Goal: Communication & Community: Ask a question

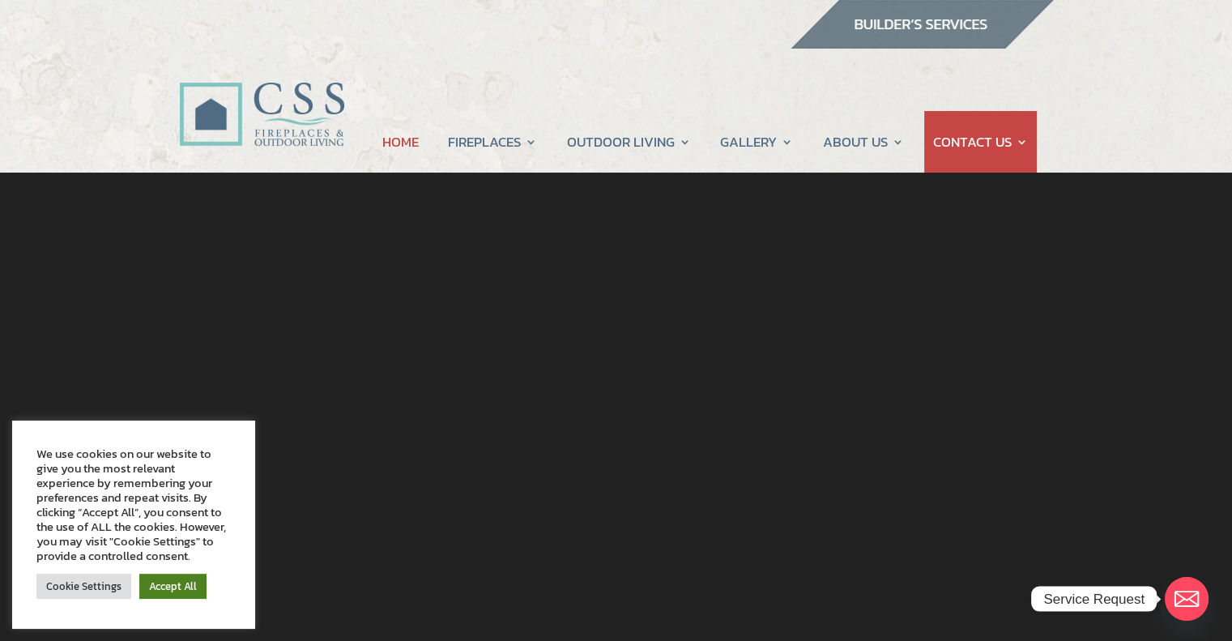
click at [166, 583] on link "Accept All" at bounding box center [172, 586] width 67 height 25
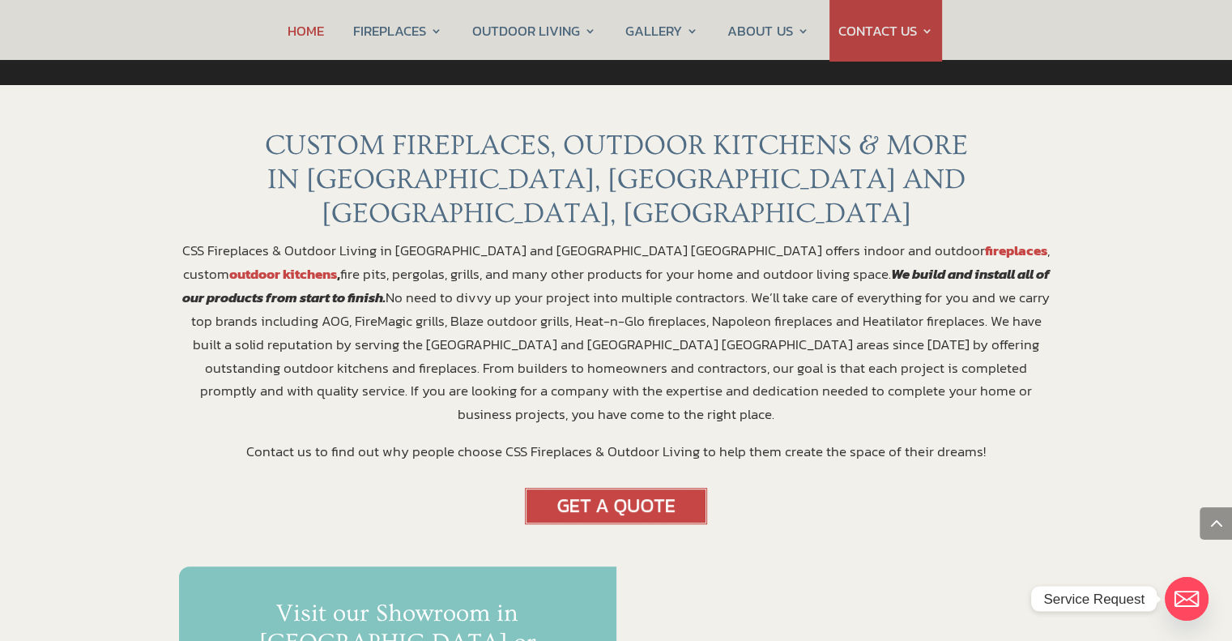
scroll to position [486, 0]
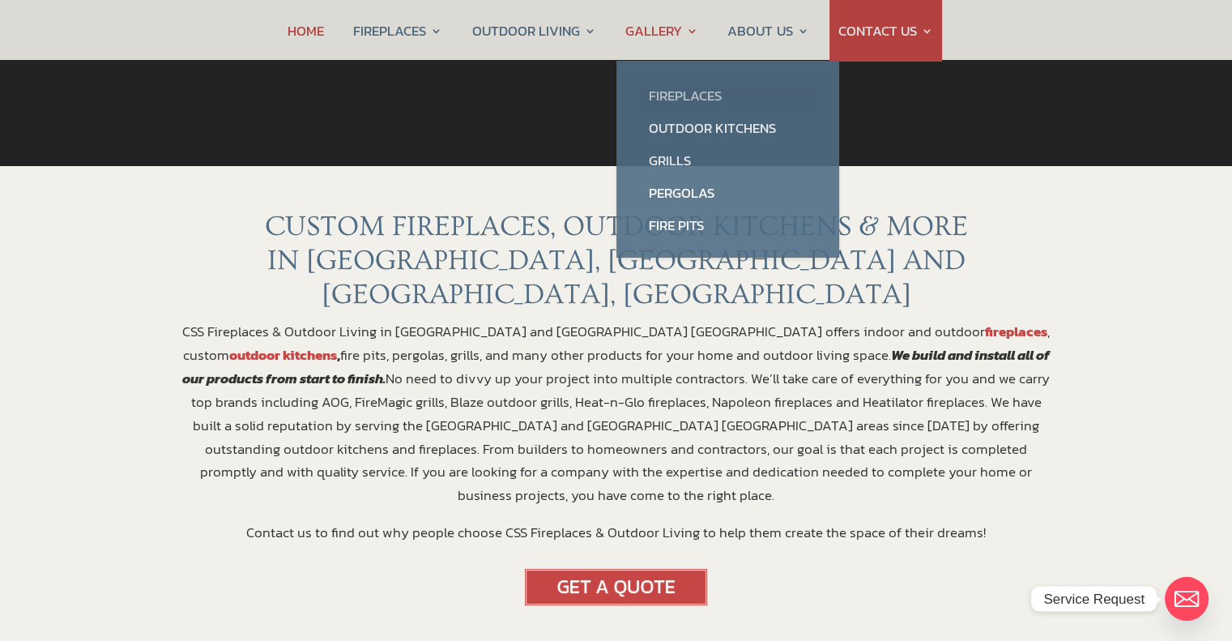
click at [688, 96] on link "Fireplaces" at bounding box center [728, 95] width 190 height 32
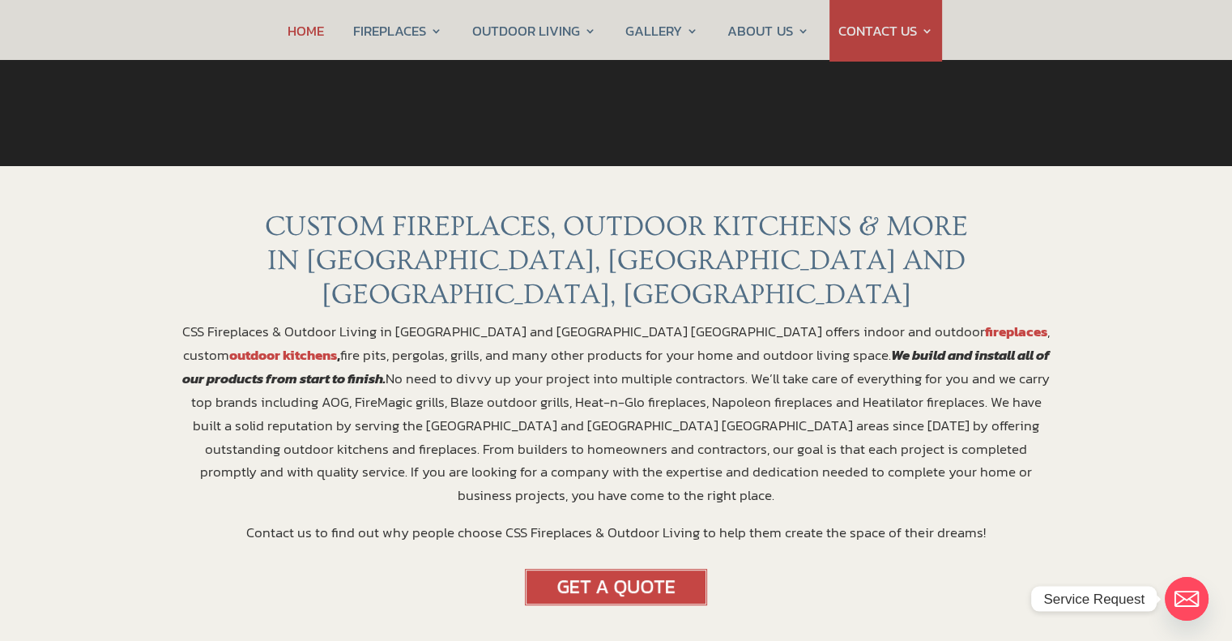
click at [603, 569] on img at bounding box center [616, 587] width 182 height 36
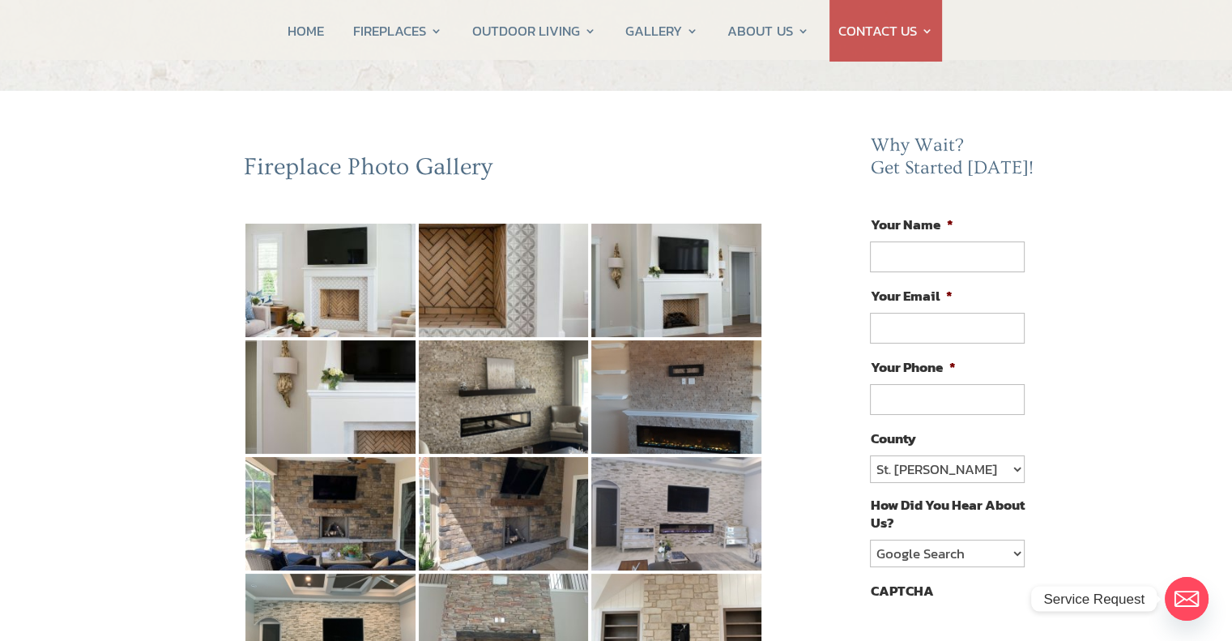
scroll to position [81, 0]
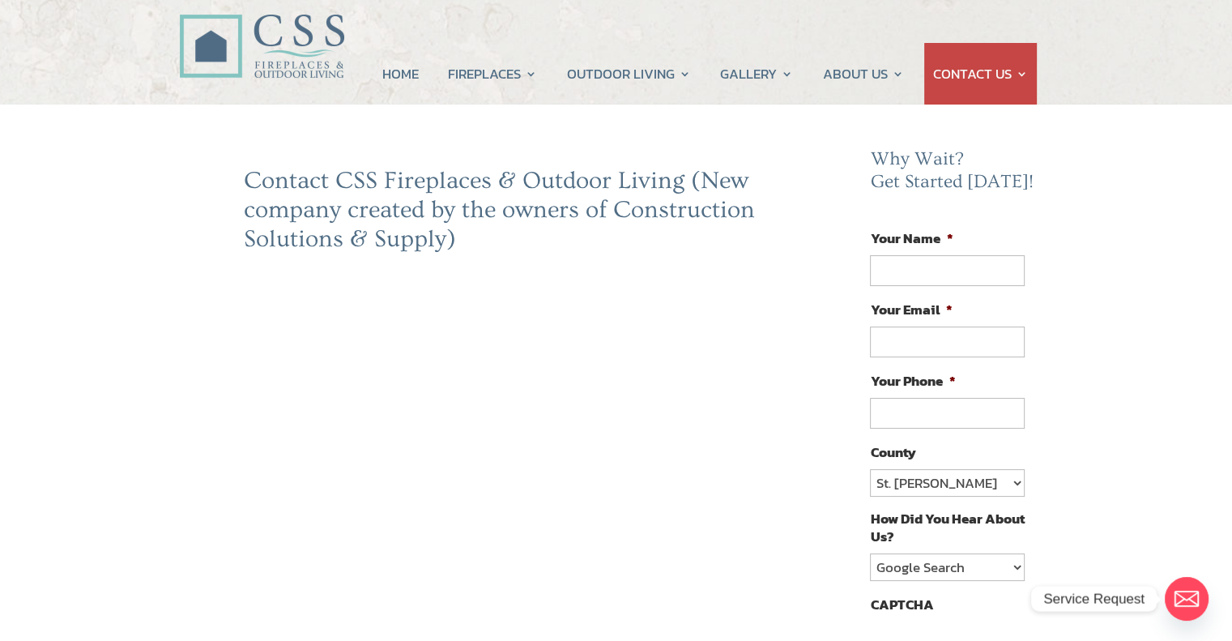
scroll to position [162, 0]
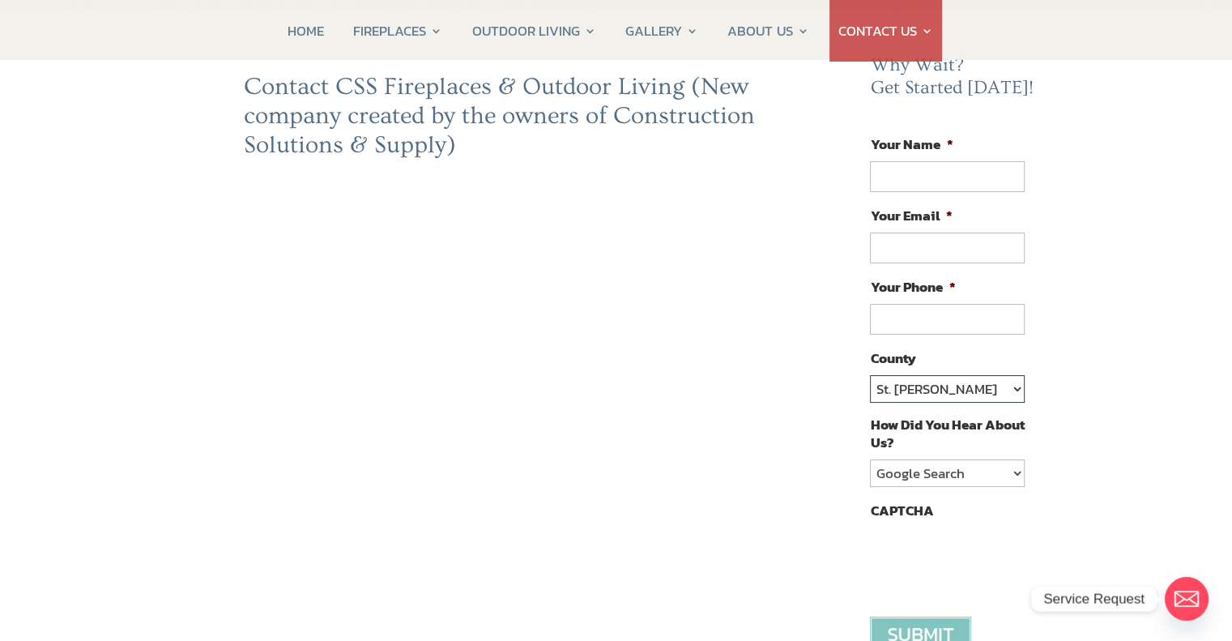
click at [1015, 382] on select "St. Johns Clay Volusia Flagler Duval Nassau Other" at bounding box center [947, 389] width 154 height 28
click at [207, 417] on div "Contact CSS Fireplaces & Outdoor Living (New company created by the owners of C…" at bounding box center [504, 573] width 650 height 1002
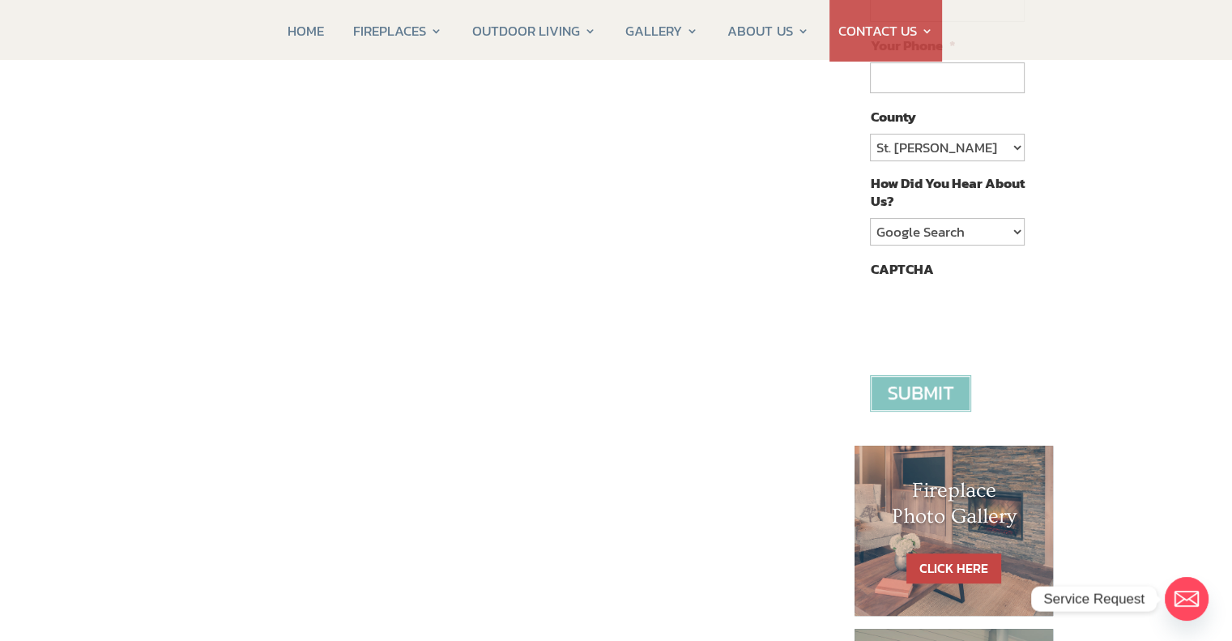
scroll to position [405, 0]
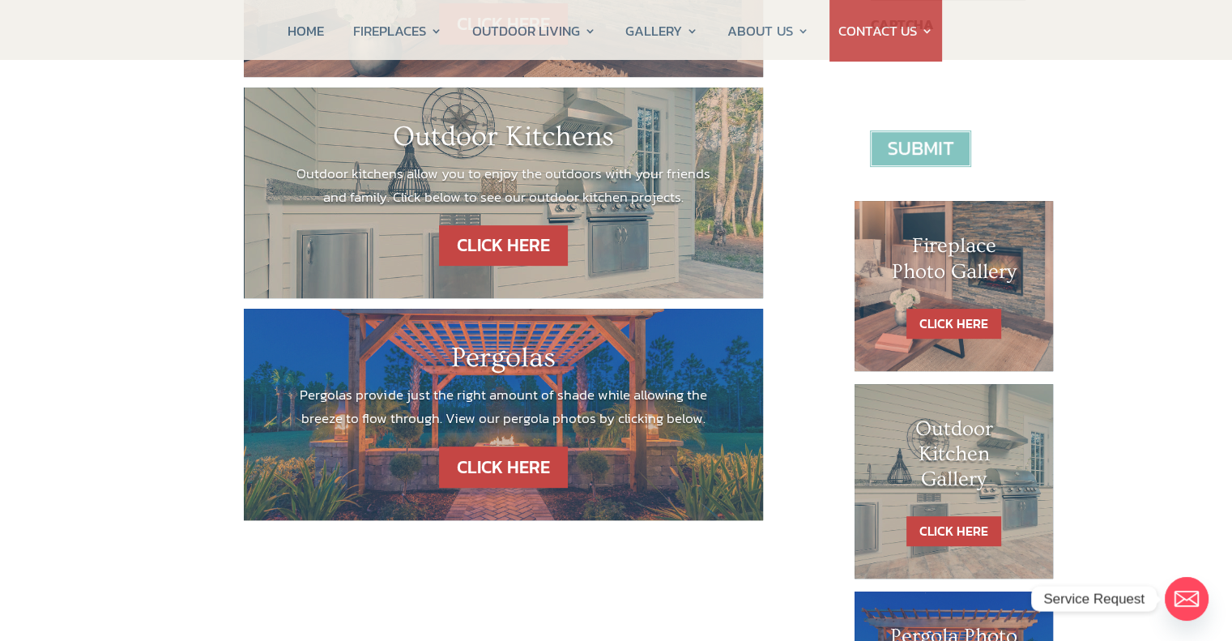
scroll to position [81, 0]
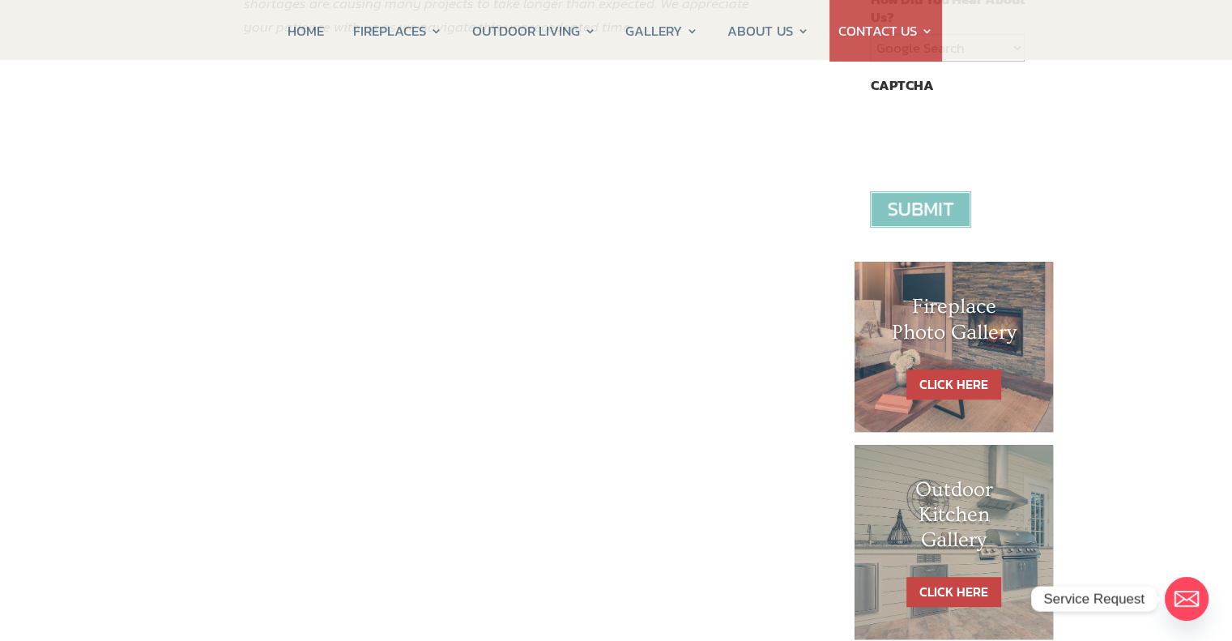
scroll to position [405, 0]
